Goal: Contribute content

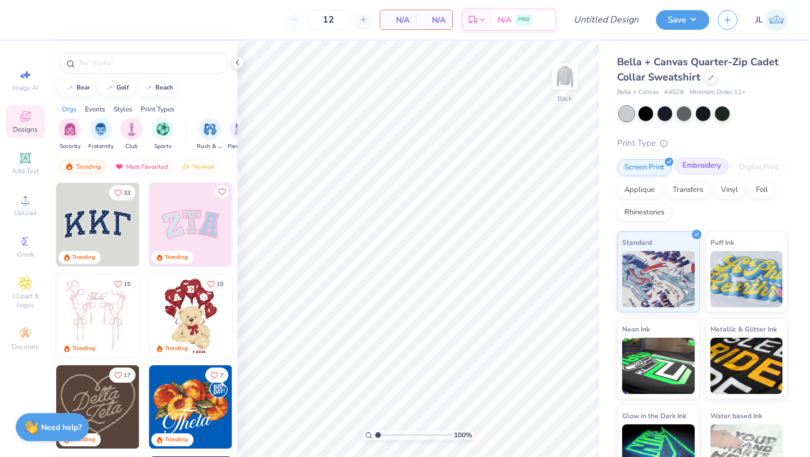
click at [696, 169] on div "Embroidery" at bounding box center [701, 166] width 53 height 17
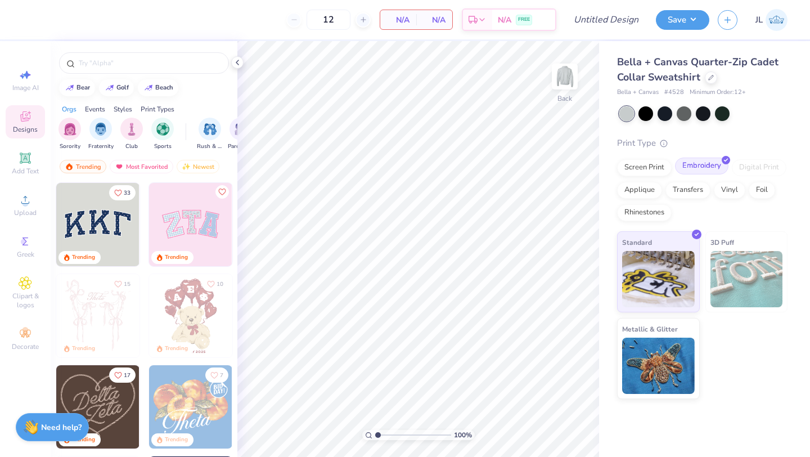
click at [701, 168] on div "Embroidery" at bounding box center [701, 166] width 53 height 17
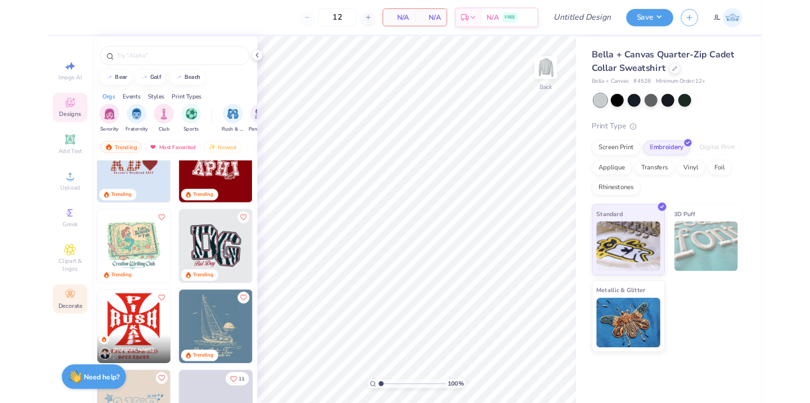
scroll to position [1776, 0]
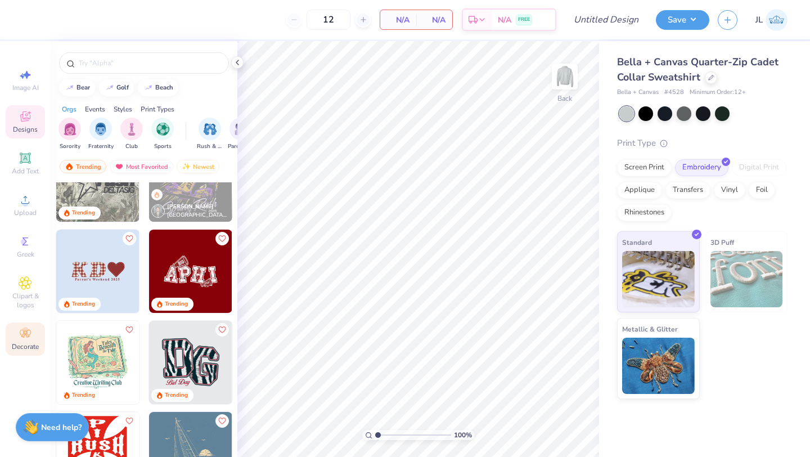
click at [24, 335] on icon at bounding box center [23, 336] width 4 height 4
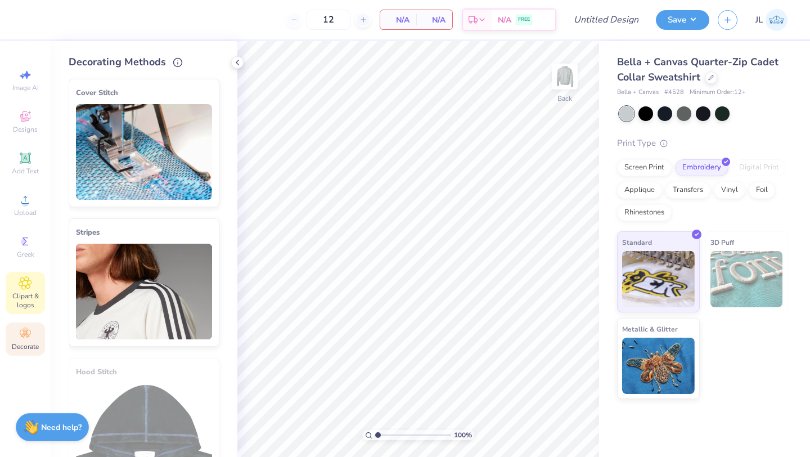
click at [24, 298] on span "Clipart & logos" at bounding box center [25, 300] width 39 height 18
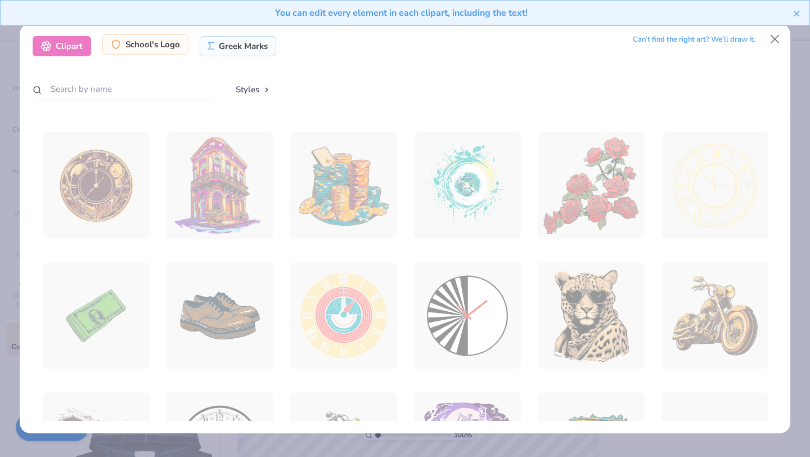
click at [165, 45] on div "School's Logo" at bounding box center [145, 44] width 86 height 20
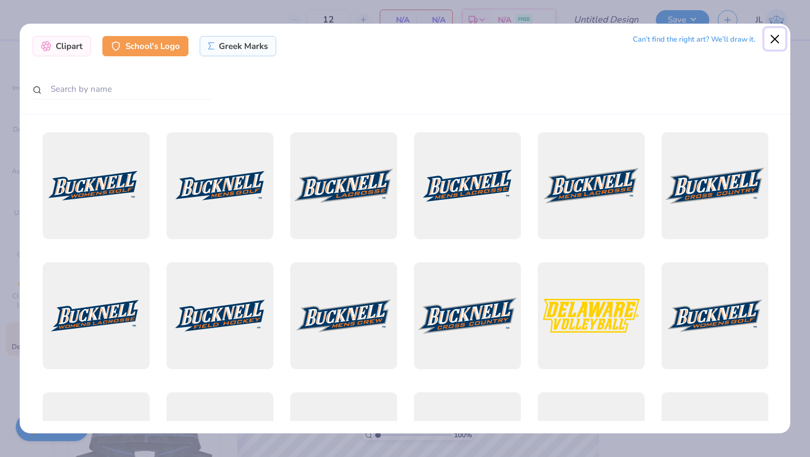
click at [777, 35] on button "Close" at bounding box center [774, 38] width 21 height 21
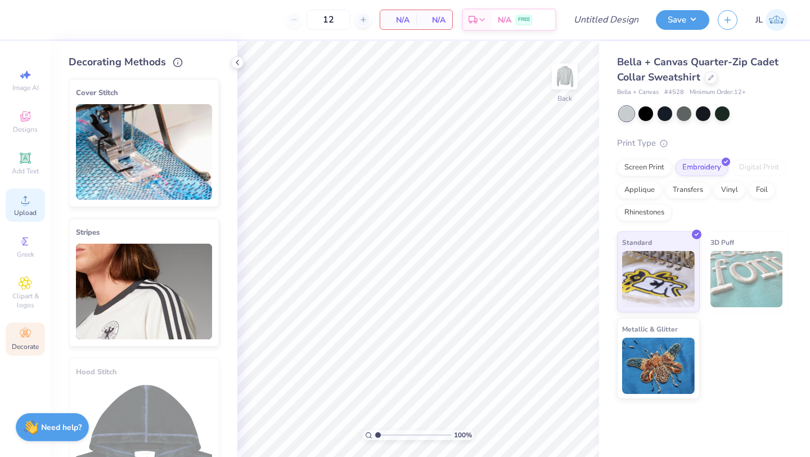
click at [22, 197] on icon at bounding box center [26, 200] width 14 height 14
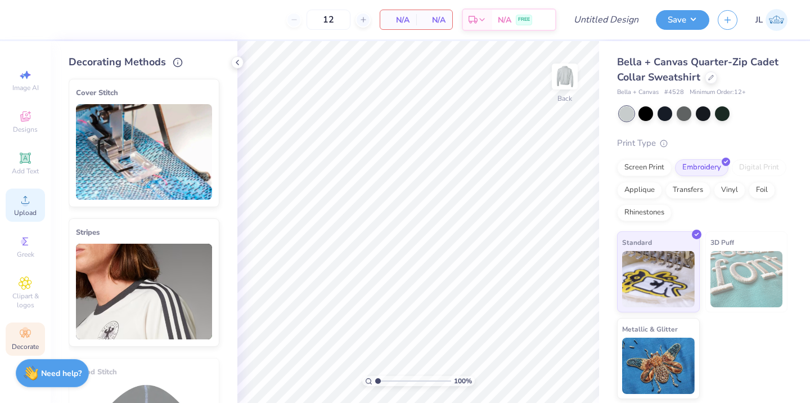
click at [26, 201] on circle at bounding box center [25, 203] width 6 height 6
click at [26, 205] on circle at bounding box center [25, 203] width 6 height 6
click at [24, 208] on div "Upload" at bounding box center [25, 204] width 39 height 33
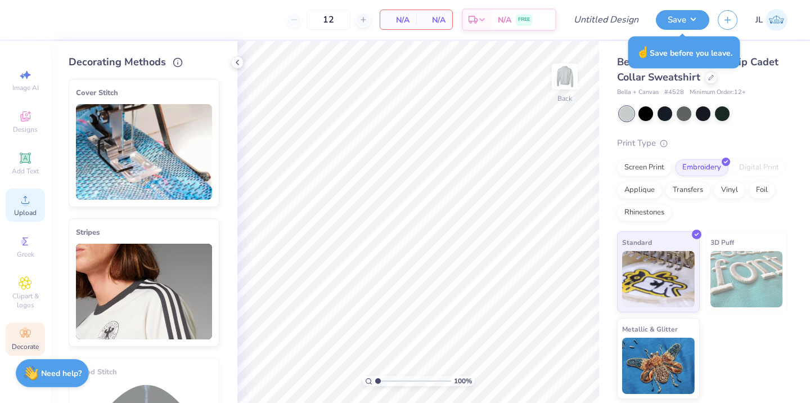
click at [26, 200] on icon at bounding box center [26, 200] width 14 height 14
